Goal: Task Accomplishment & Management: Use online tool/utility

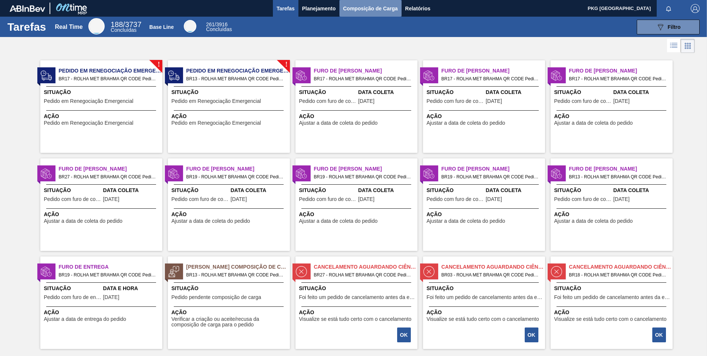
click at [352, 11] on span "Composição de Carga" at bounding box center [370, 8] width 55 height 9
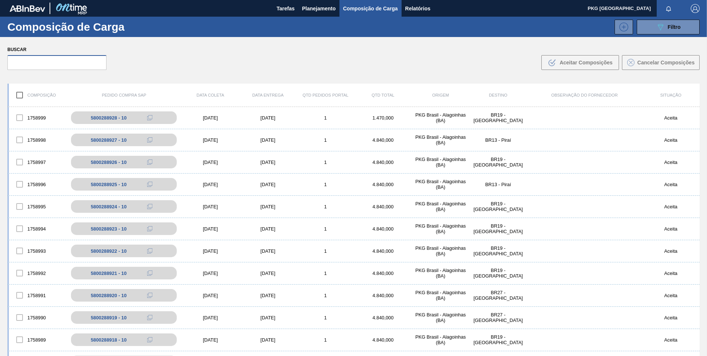
click at [62, 65] on input "text" at bounding box center [56, 62] width 99 height 15
paste input "5800352255"
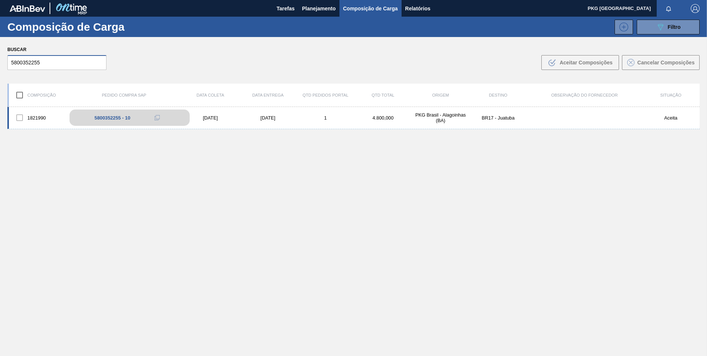
type input "5800352255"
click at [125, 121] on div "5800352255 - 10" at bounding box center [129, 117] width 120 height 16
click at [197, 117] on div "[DATE]" at bounding box center [211, 118] width 58 height 6
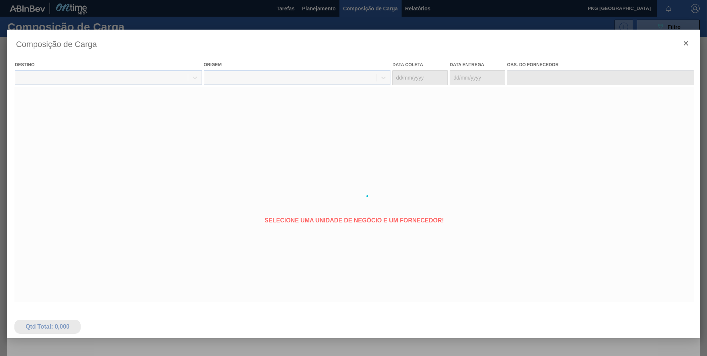
type coleta "[DATE]"
type entrega "[DATE]"
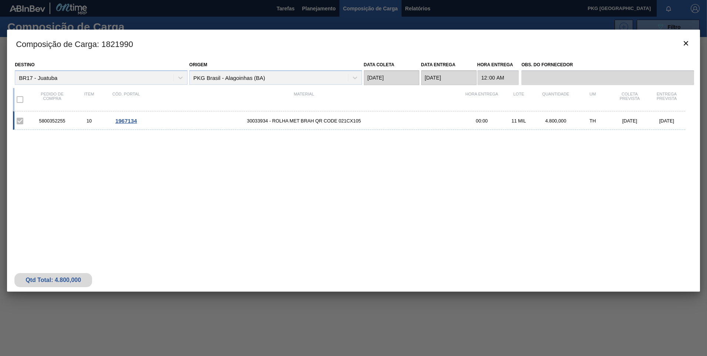
click at [319, 121] on span "30033934 - ROLHA MET BRAH QR CODE 021CX105" at bounding box center [304, 121] width 319 height 6
click at [310, 116] on div "5800352255 10 1967134 30033934 - ROLHA MET BRAH QR CODE 021CX105 00:00 11 MIL 4…" at bounding box center [349, 120] width 672 height 18
click at [123, 119] on span "1967134" at bounding box center [125, 121] width 21 height 6
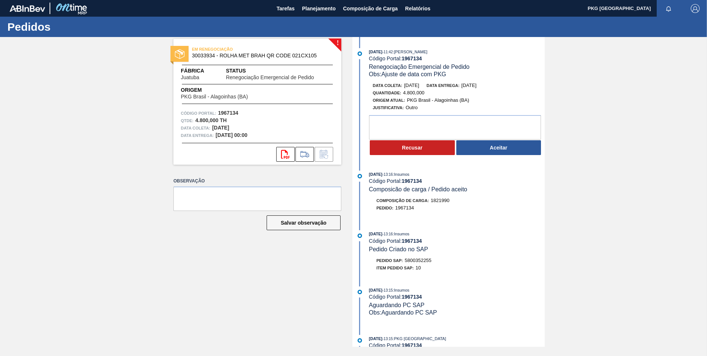
click at [160, 256] on div "! EM RENEGOCIAÇÃO 30033934 - ROLHA MET BRAH QR CODE 021CX105 Fábrica Juatuba St…" at bounding box center [353, 191] width 707 height 309
click at [493, 148] on button "Aceitar" at bounding box center [498, 147] width 85 height 15
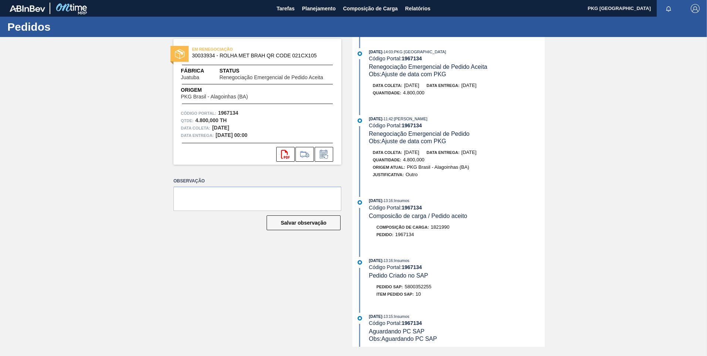
click at [217, 271] on div "EM RENEGOCIAÇÃO 30033934 - ROLHA MET BRAH QR CODE 021CX105 Fábrica Juatuba Stat…" at bounding box center [251, 191] width 179 height 309
click at [380, 7] on span "Composição de Carga" at bounding box center [370, 8] width 55 height 9
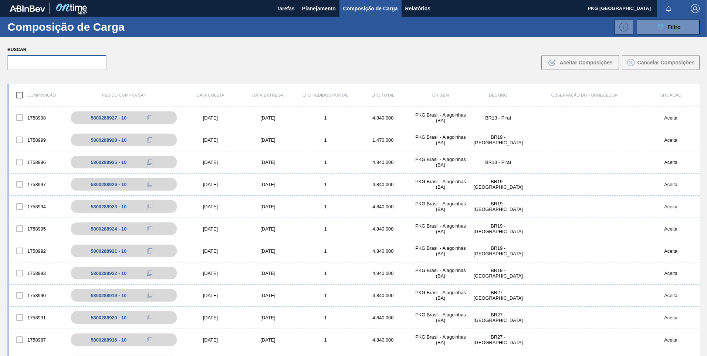
click at [81, 56] on input "text" at bounding box center [56, 62] width 99 height 15
paste input "5800288900"
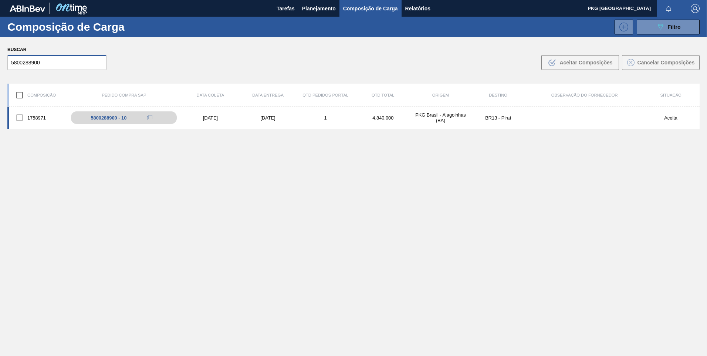
type input "5800288900"
click at [278, 117] on div "[DATE]" at bounding box center [268, 118] width 58 height 6
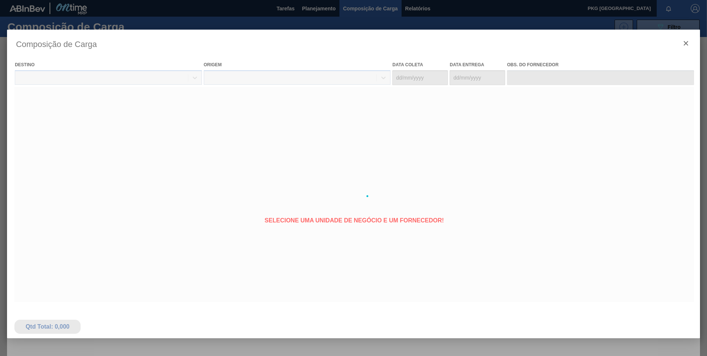
type coleta "[DATE]"
type entrega "[DATE]"
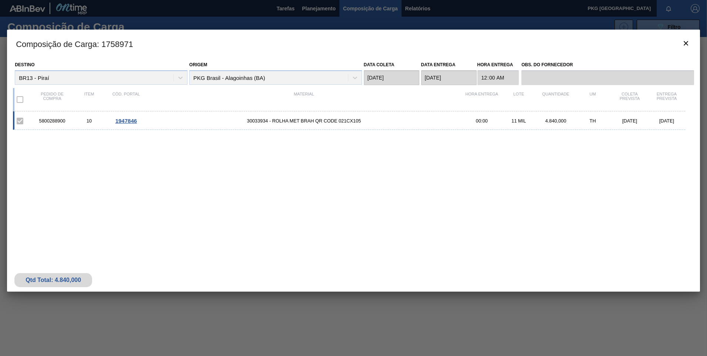
click at [285, 121] on span "30033934 - ROLHA MET BRAH QR CODE 021CX105" at bounding box center [304, 121] width 319 height 6
click at [128, 122] on span "1947846" at bounding box center [125, 121] width 21 height 6
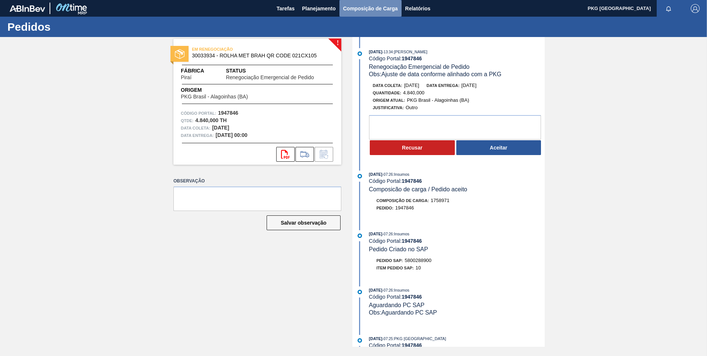
click at [349, 10] on span "Composição de Carga" at bounding box center [370, 8] width 55 height 9
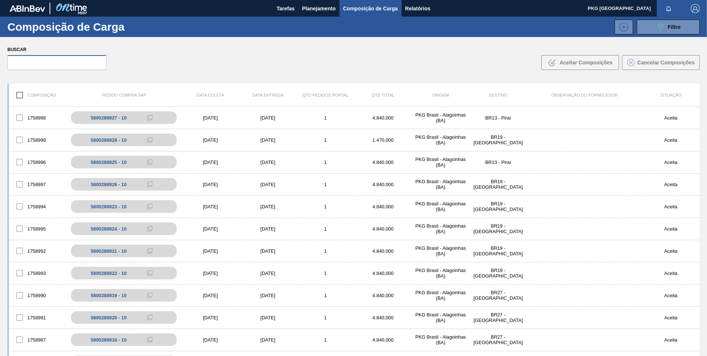
click at [82, 64] on input "text" at bounding box center [56, 62] width 99 height 15
paste input "5800288900"
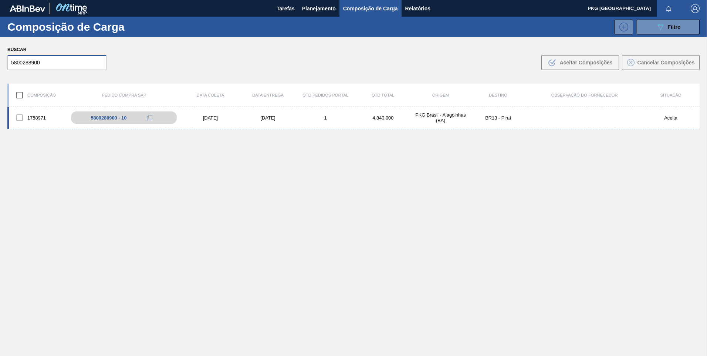
type input "5800288900"
click at [375, 116] on div "4.840,000" at bounding box center [383, 118] width 58 height 6
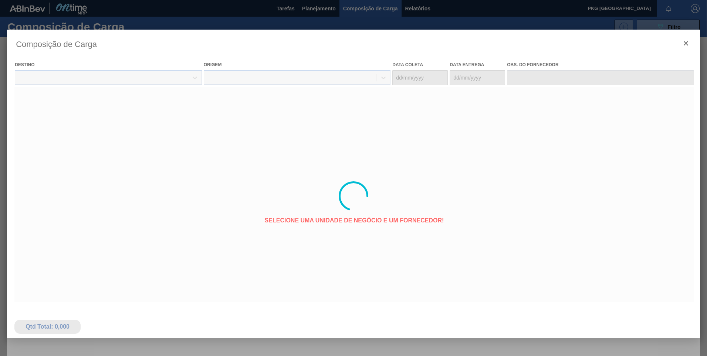
type coleta "[DATE]"
type entrega "[DATE]"
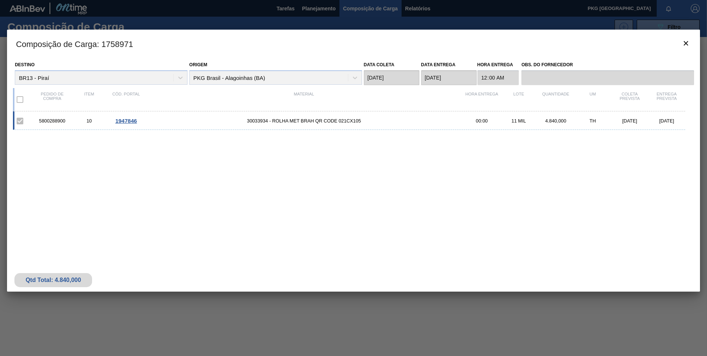
click at [123, 122] on span "1947846" at bounding box center [125, 121] width 21 height 6
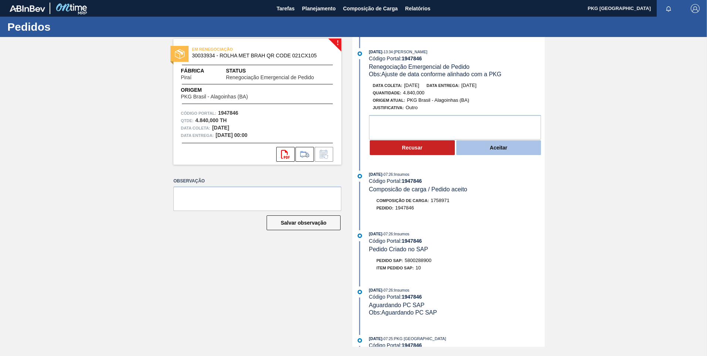
click at [503, 151] on button "Aceitar" at bounding box center [498, 147] width 85 height 15
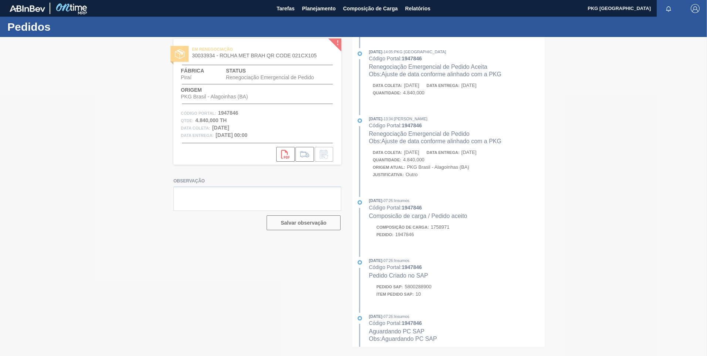
click at [441, 200] on div at bounding box center [353, 196] width 707 height 319
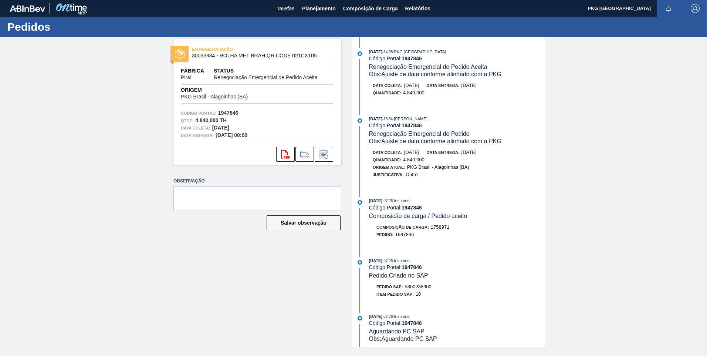
click at [177, 266] on div "EM RENEGOCIAÇÃO 30033934 - ROLHA MET BRAH QR CODE 021CX105 Fábrica Piraí Status…" at bounding box center [251, 191] width 179 height 309
click at [224, 258] on div "EM RENEGOCIAÇÃO 30033934 - ROLHA MET BRAH QR CODE 021CX105 Fábrica Piraí Status…" at bounding box center [251, 191] width 179 height 309
click at [279, 13] on span "Tarefas" at bounding box center [286, 8] width 18 height 9
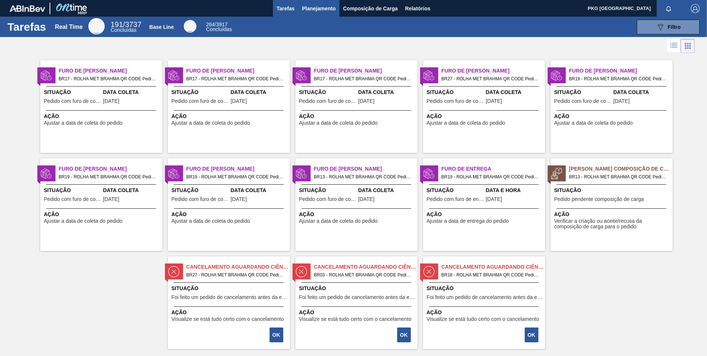
click at [310, 13] on button "Planejamento" at bounding box center [318, 8] width 41 height 17
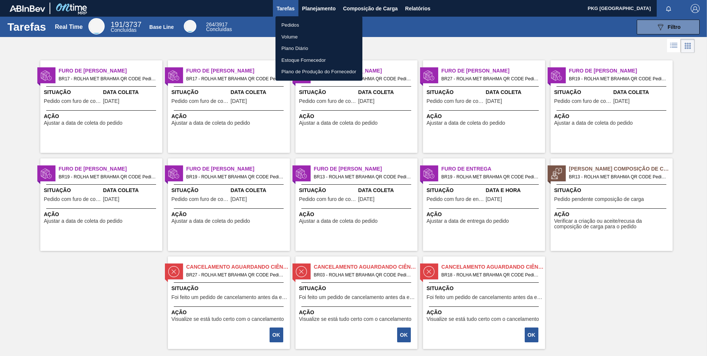
click at [598, 281] on div at bounding box center [353, 178] width 707 height 356
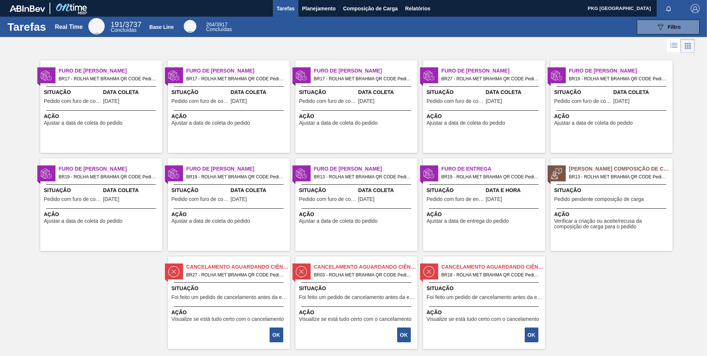
click at [284, 48] on div at bounding box center [353, 46] width 707 height 18
click at [316, 8] on span "Planejamento" at bounding box center [319, 8] width 34 height 9
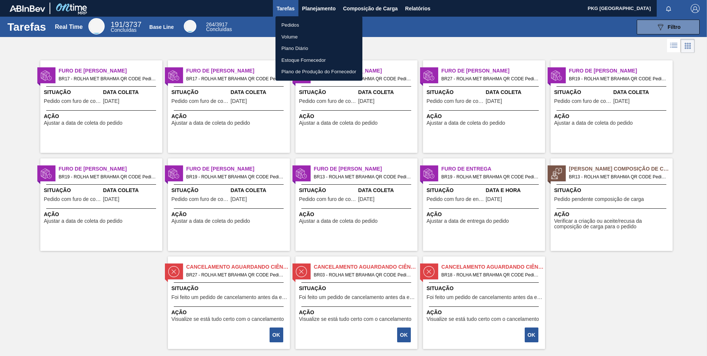
click at [366, 11] on div at bounding box center [353, 178] width 707 height 356
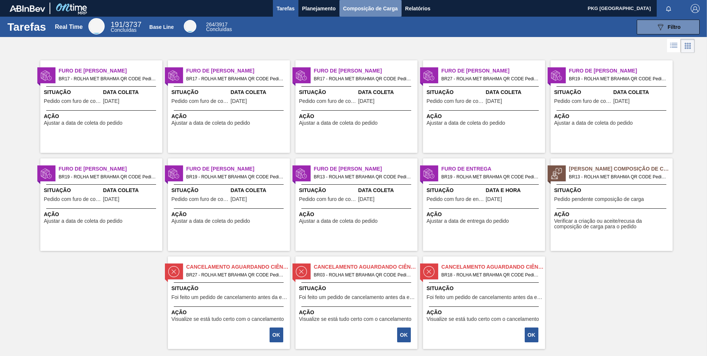
click at [363, 9] on span "Composição de Carga" at bounding box center [370, 8] width 55 height 9
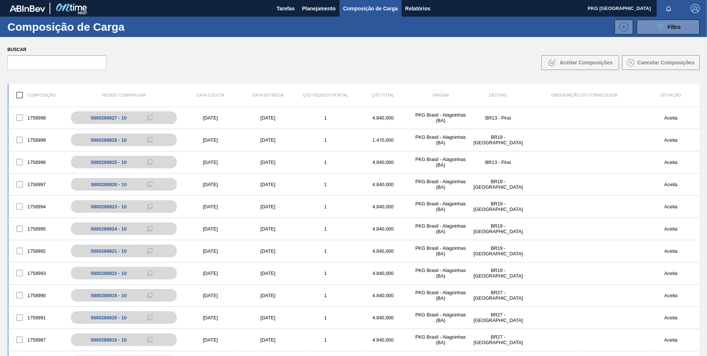
click at [261, 67] on div "Buscar .b{fill:var(--color-action-default)} Aceitar Composições Cancelar Compos…" at bounding box center [353, 57] width 707 height 40
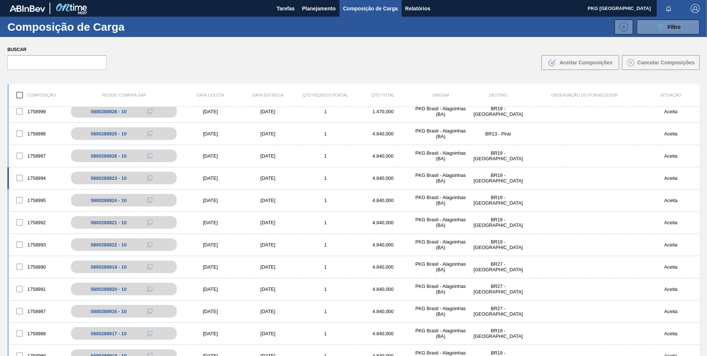
scroll to position [74, 0]
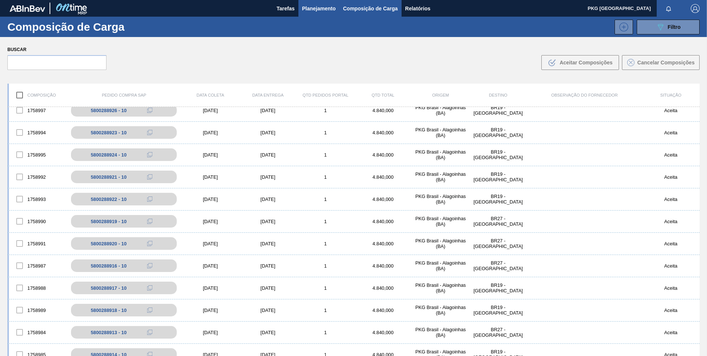
click at [320, 9] on span "Planejamento" at bounding box center [319, 8] width 34 height 9
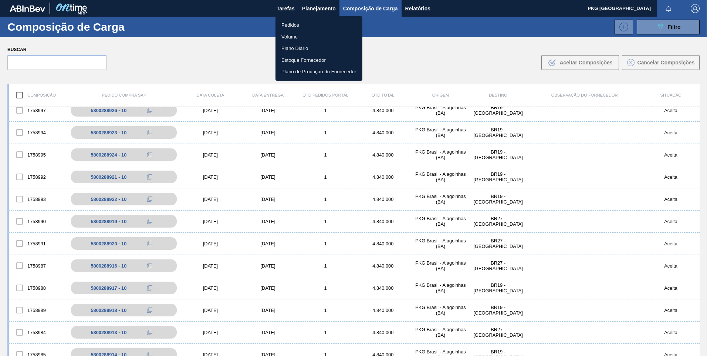
click at [286, 9] on div at bounding box center [353, 178] width 707 height 356
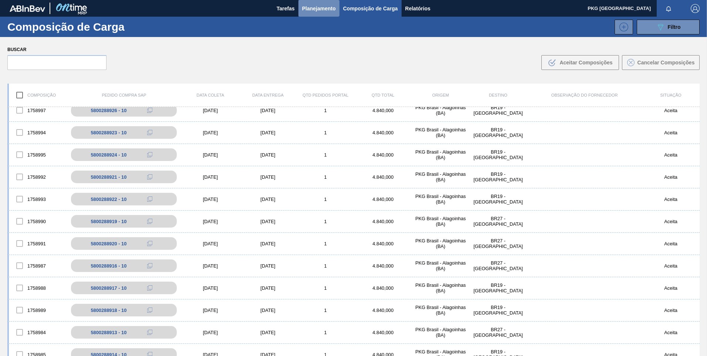
click at [311, 9] on span "Planejamento" at bounding box center [319, 8] width 34 height 9
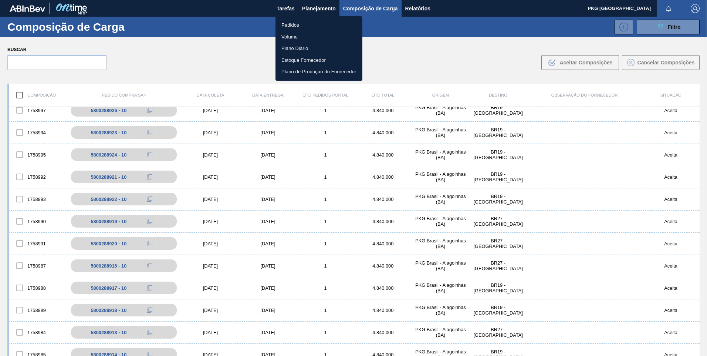
click at [288, 25] on li "Pedidos" at bounding box center [318, 25] width 87 height 12
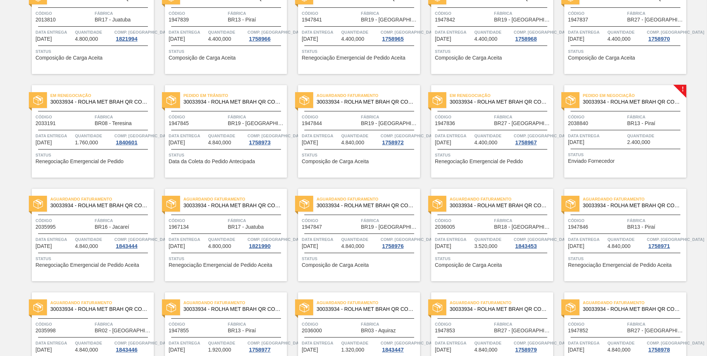
scroll to position [185, 0]
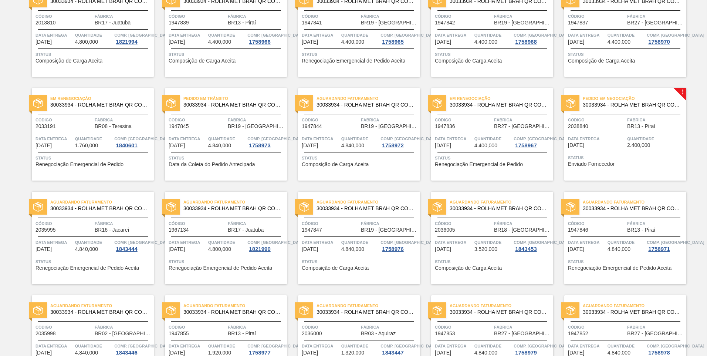
click at [638, 99] on span "Pedido em Negociação" at bounding box center [635, 98] width 104 height 7
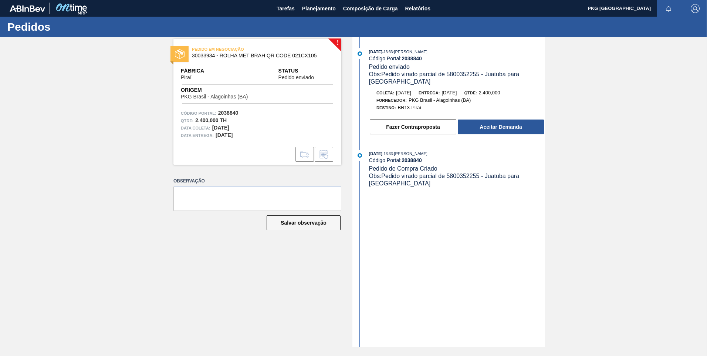
click at [504, 127] on div "Fazer Contraproposta Aceitar Demanda" at bounding box center [457, 127] width 176 height 16
click at [498, 122] on button "Aceitar Demanda" at bounding box center [501, 126] width 86 height 15
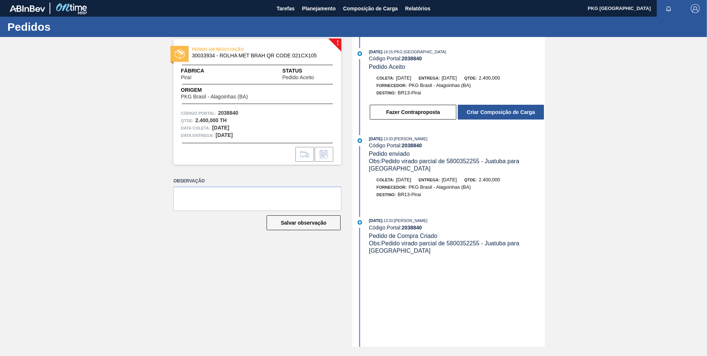
click at [295, 115] on div "Código Portal: 2038840" at bounding box center [257, 112] width 153 height 7
click at [254, 61] on div "PEDIDO EM NEGOCIAÇÃO 30033934 - ROLHA MET BRAH QR CODE 021CX105 Fábrica Piraí S…" at bounding box center [257, 102] width 168 height 126
click at [314, 9] on span "Planejamento" at bounding box center [319, 8] width 34 height 9
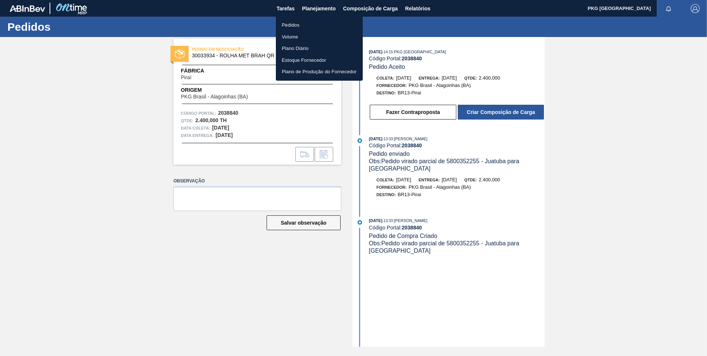
click at [369, 8] on div at bounding box center [353, 178] width 707 height 356
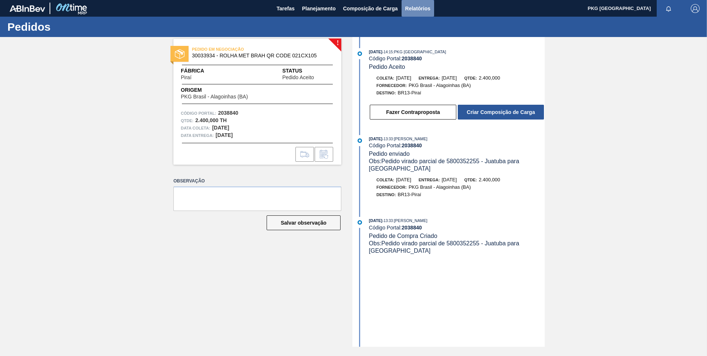
click at [416, 8] on span "Relatórios" at bounding box center [417, 8] width 25 height 9
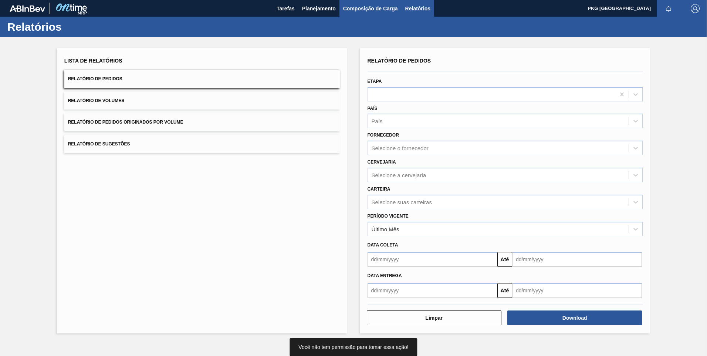
click at [370, 11] on span "Composição de Carga" at bounding box center [370, 8] width 55 height 9
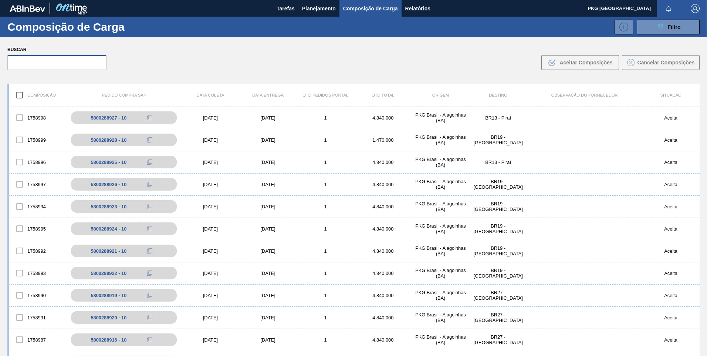
click at [69, 61] on input "text" at bounding box center [56, 62] width 99 height 15
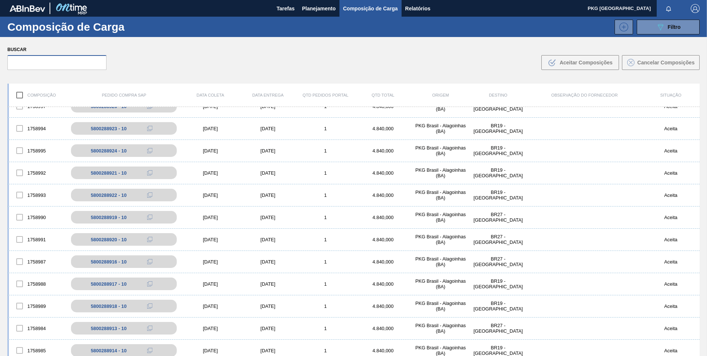
scroll to position [74, 0]
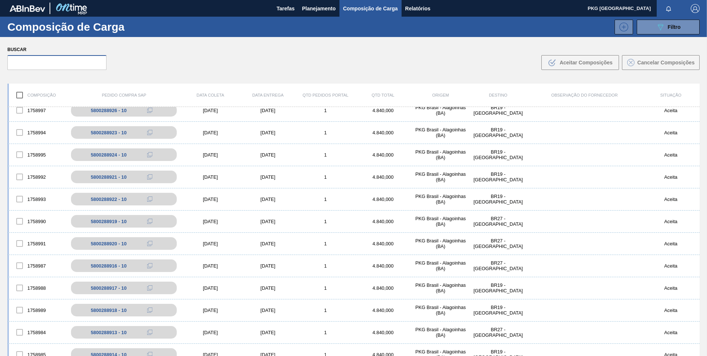
click at [76, 61] on input "text" at bounding box center [56, 62] width 99 height 15
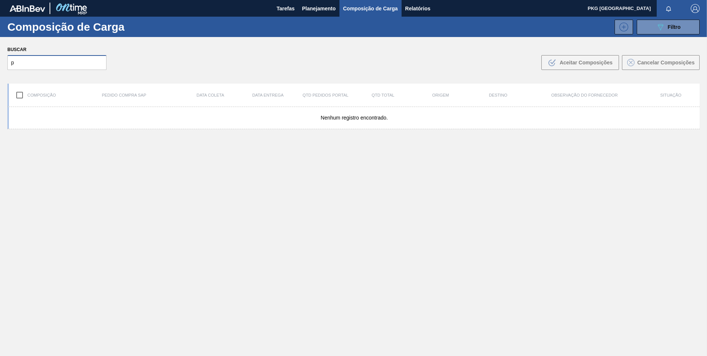
scroll to position [0, 0]
type input "pira"
drag, startPoint x: 37, startPoint y: 65, endPoint x: 1, endPoint y: 62, distance: 36.3
click at [0, 0] on html "Tarefas Planejamento Composição de Carga Relatórios PKG Brasil Marcar todas com…" at bounding box center [353, 0] width 707 height 0
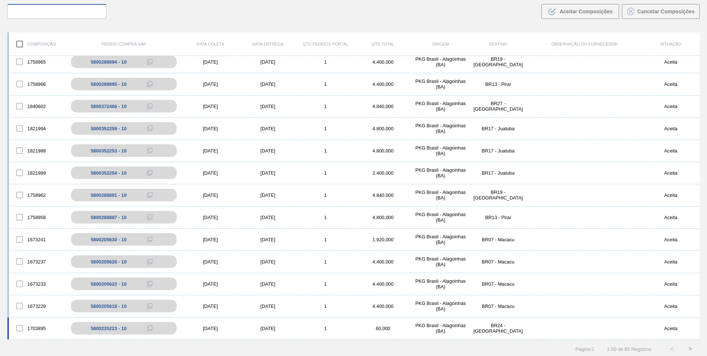
scroll to position [53, 0]
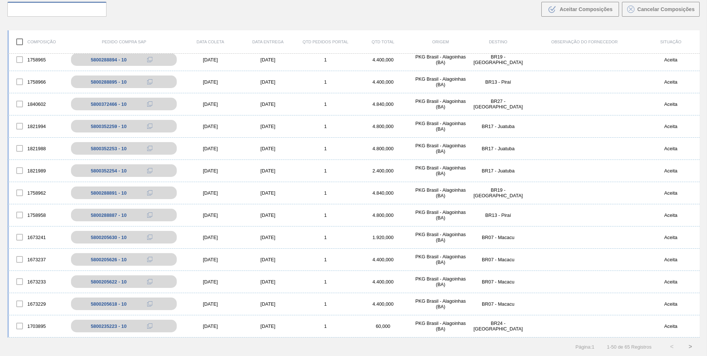
click at [74, 13] on input "text" at bounding box center [56, 9] width 99 height 15
paste input "5800288900"
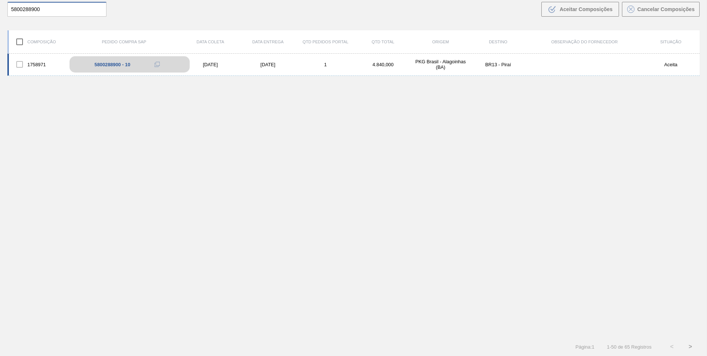
type input "5800288900"
click at [113, 64] on div "5800288900 - 10" at bounding box center [113, 65] width 36 height 6
click at [224, 65] on div "[DATE]" at bounding box center [211, 65] width 58 height 6
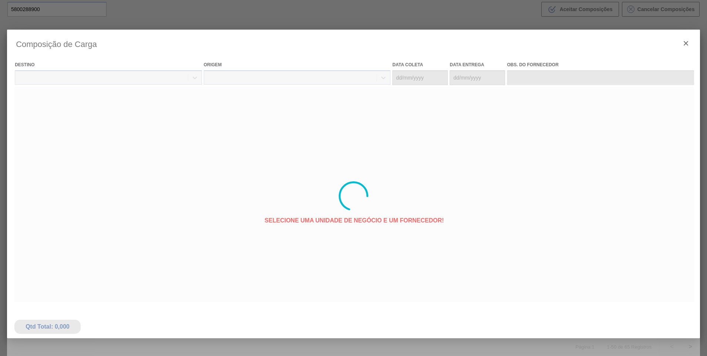
type coleta "[DATE]"
type entrega "[DATE]"
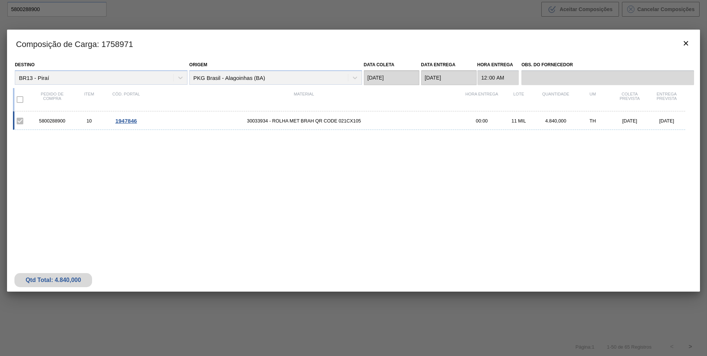
click at [126, 122] on span "1947846" at bounding box center [125, 121] width 21 height 6
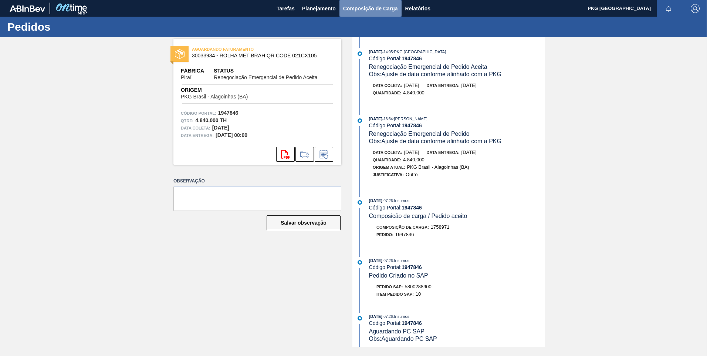
click at [360, 10] on span "Composição de Carga" at bounding box center [370, 8] width 55 height 9
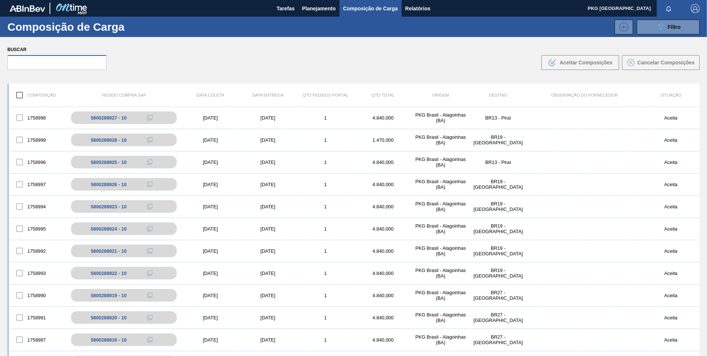
click at [92, 62] on input "text" at bounding box center [56, 62] width 99 height 15
paste input "5800352255"
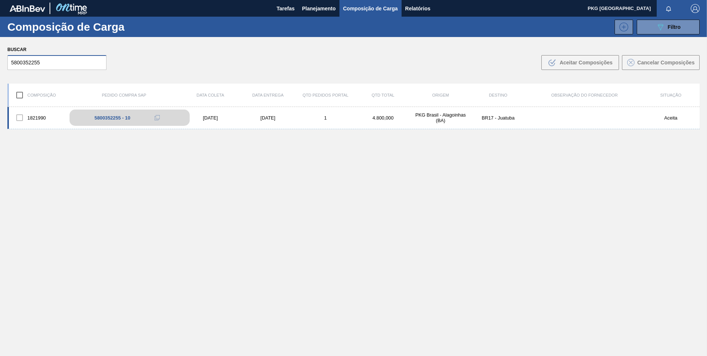
type input "5800352255"
click at [138, 120] on div "5800352255 - 10" at bounding box center [129, 117] width 120 height 16
click at [114, 118] on div "5800352255 - 10" at bounding box center [113, 118] width 36 height 6
click at [275, 116] on div "[DATE]" at bounding box center [268, 118] width 58 height 6
click at [431, 0] on body "Tarefas Planejamento Composição de Carga Relatórios PKG Brasil Marcar todas com…" at bounding box center [353, 0] width 707 height 0
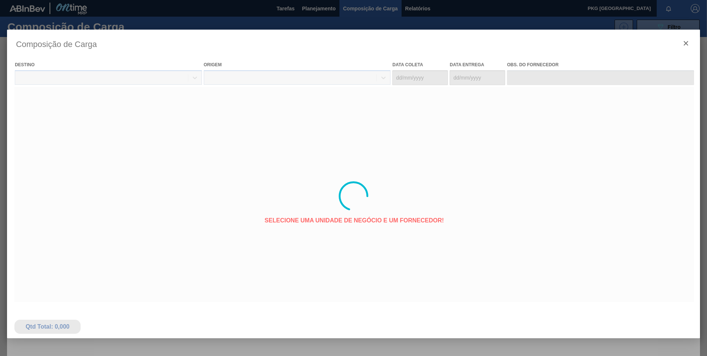
type coleta "[DATE]"
type entrega "[DATE]"
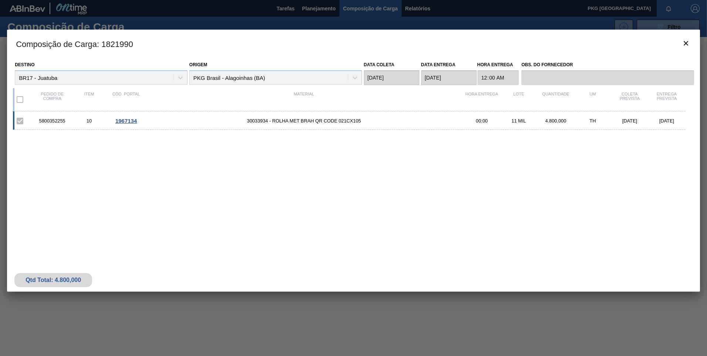
click at [310, 12] on div at bounding box center [353, 178] width 707 height 356
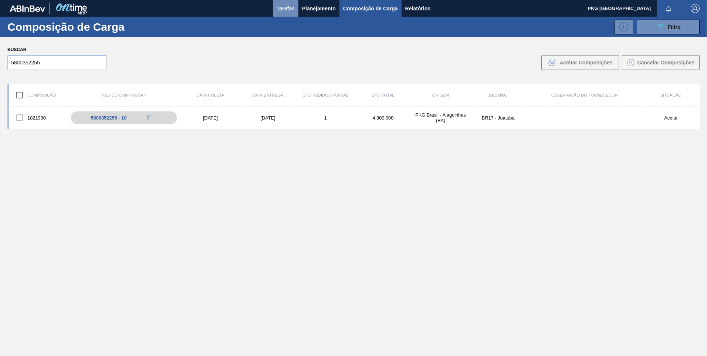
click at [286, 11] on span "Tarefas" at bounding box center [286, 8] width 18 height 9
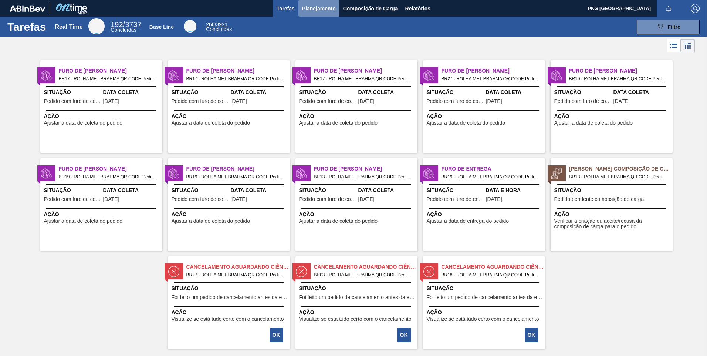
click at [320, 13] on span "Planejamento" at bounding box center [319, 8] width 34 height 9
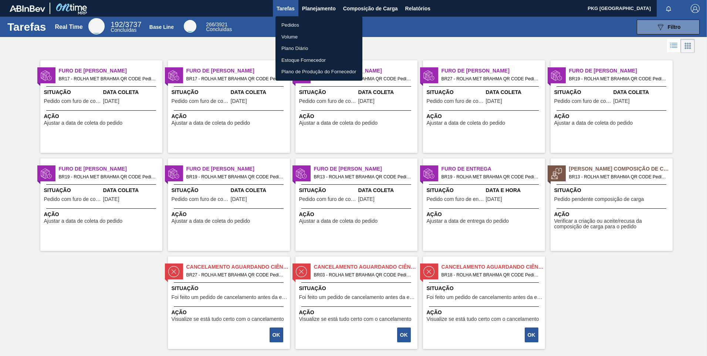
click at [286, 23] on li "Pedidos" at bounding box center [318, 25] width 87 height 12
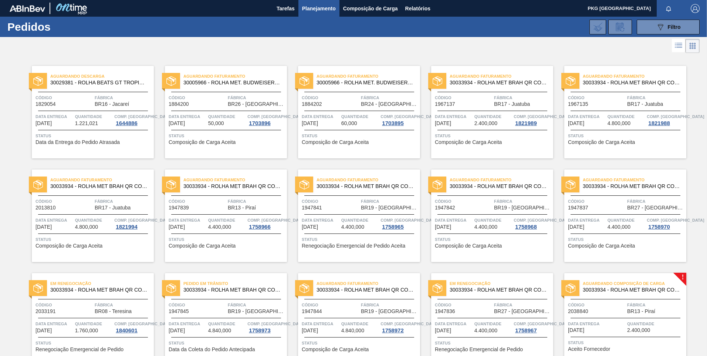
scroll to position [37, 0]
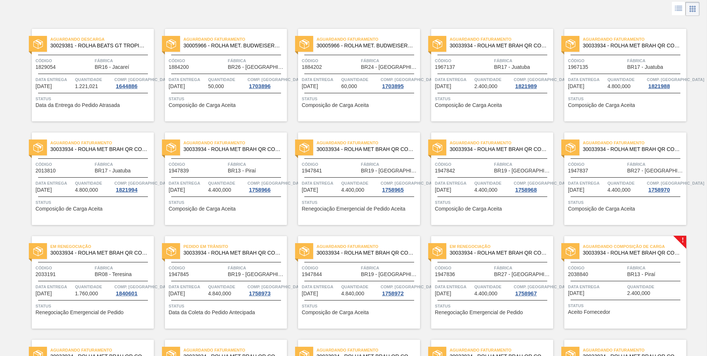
click at [613, 281] on div at bounding box center [625, 281] width 110 height 0
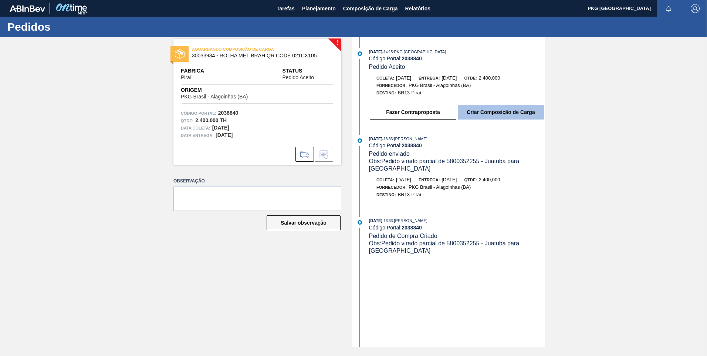
click at [486, 112] on button "Criar Composição de Carga" at bounding box center [501, 112] width 86 height 15
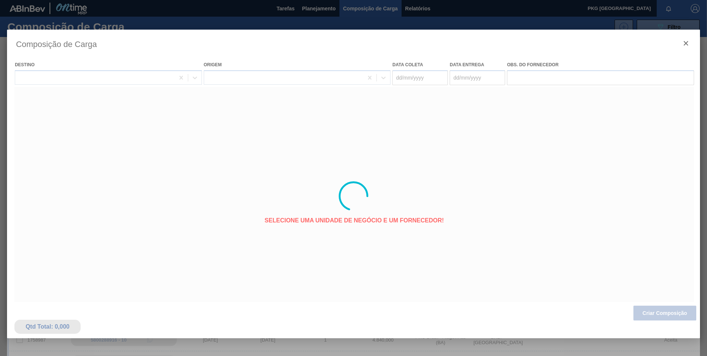
type coleta "[DATE]"
type entrega "[DATE]"
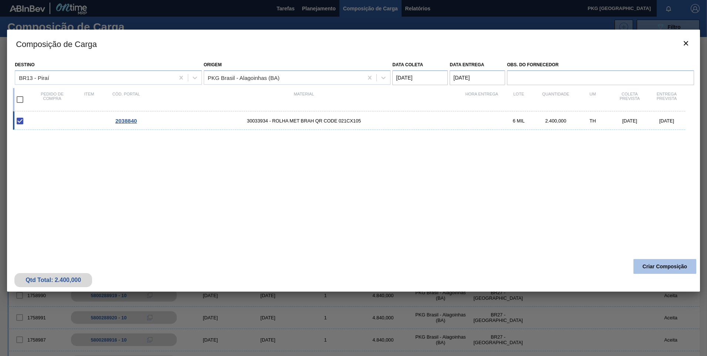
click at [654, 267] on button "Criar Composição" at bounding box center [664, 266] width 63 height 15
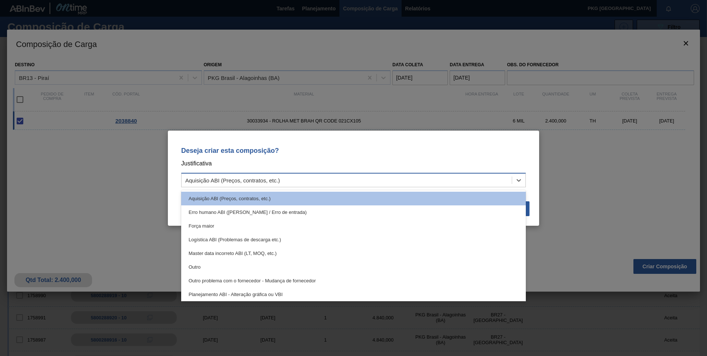
click at [320, 183] on div "Aquisição ABI (Preços, contratos, etc.)" at bounding box center [347, 179] width 330 height 11
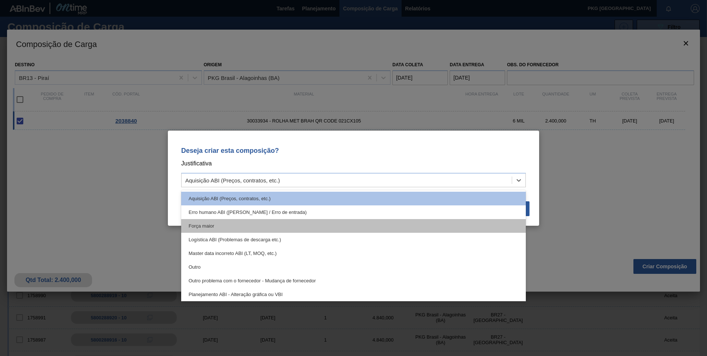
click at [247, 223] on div "Força maior" at bounding box center [353, 226] width 345 height 14
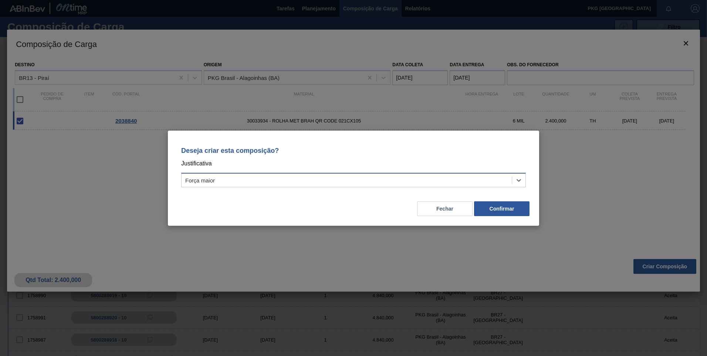
click at [499, 177] on div "Força maior" at bounding box center [347, 179] width 330 height 11
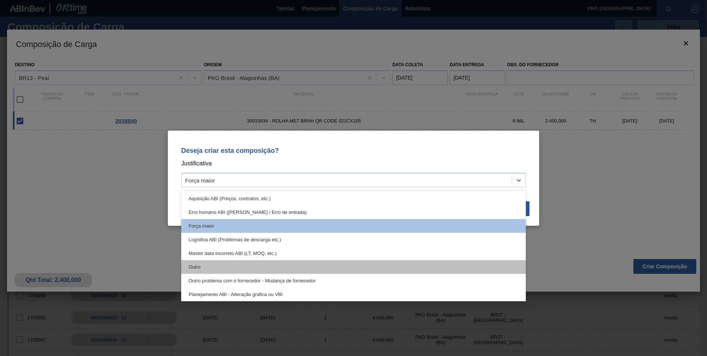
click at [214, 267] on div "Outro" at bounding box center [353, 267] width 345 height 14
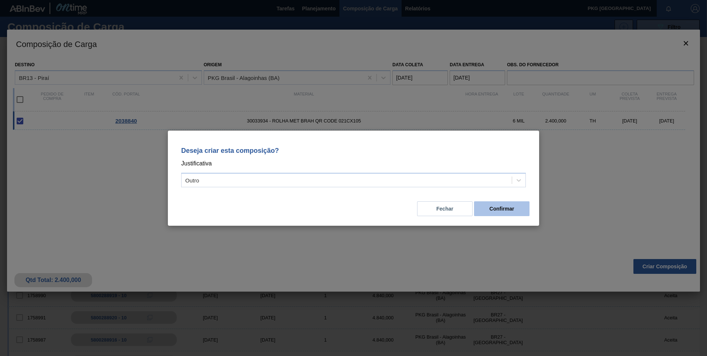
click at [496, 210] on button "Confirmar" at bounding box center [501, 208] width 55 height 15
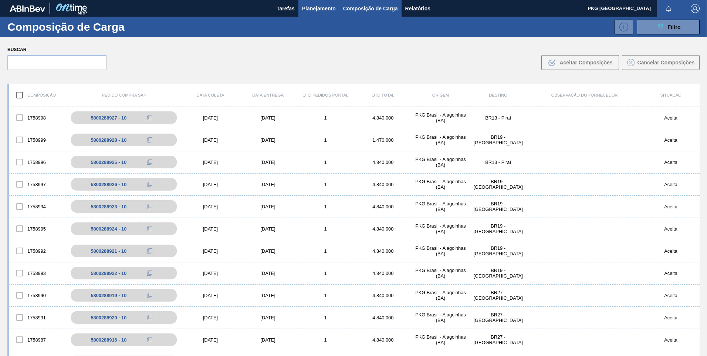
click at [312, 6] on span "Planejamento" at bounding box center [319, 8] width 34 height 9
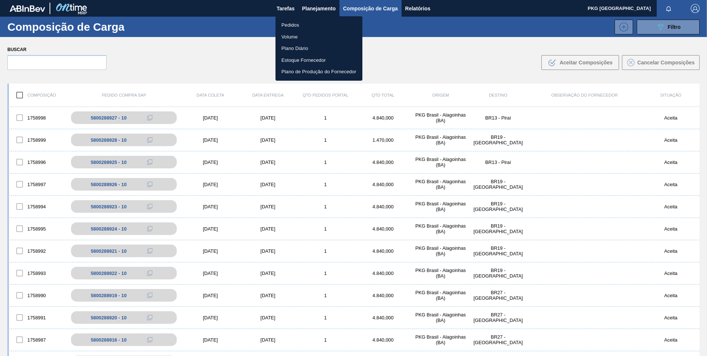
click at [292, 23] on li "Pedidos" at bounding box center [318, 25] width 87 height 12
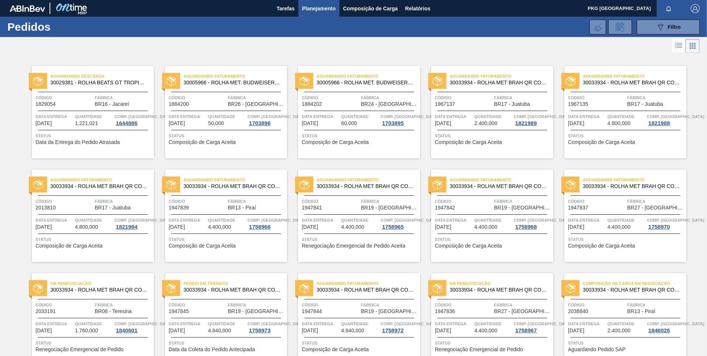
scroll to position [37, 0]
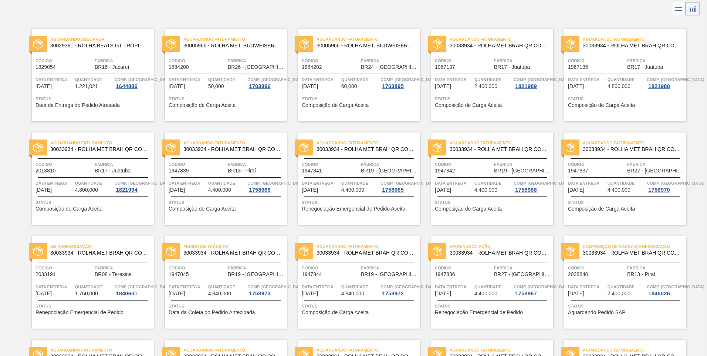
click at [614, 266] on span "Código" at bounding box center [596, 267] width 57 height 7
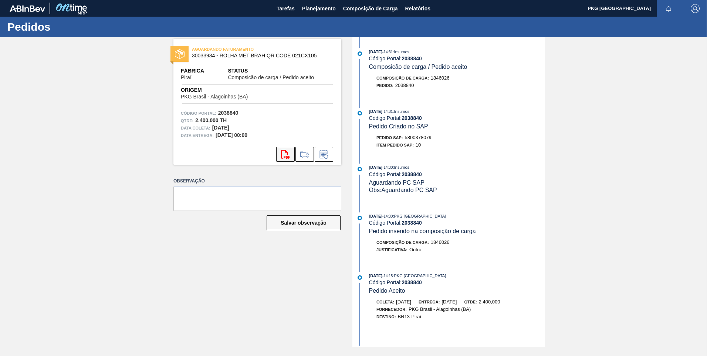
click at [285, 155] on icon "svg{fill:#ff0000}" at bounding box center [285, 154] width 9 height 9
click at [302, 8] on span "Planejamento" at bounding box center [319, 8] width 34 height 9
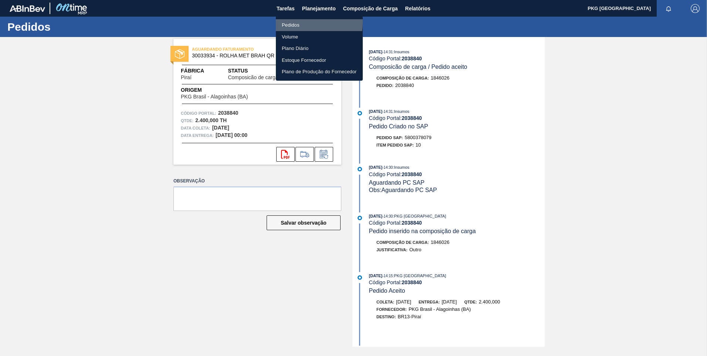
click at [297, 23] on li "Pedidos" at bounding box center [319, 25] width 87 height 12
